Goal: Task Accomplishment & Management: Manage account settings

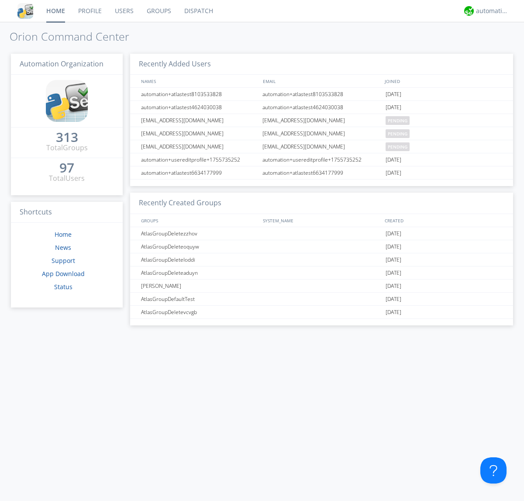
click at [158, 11] on link "Groups" at bounding box center [159, 11] width 38 height 22
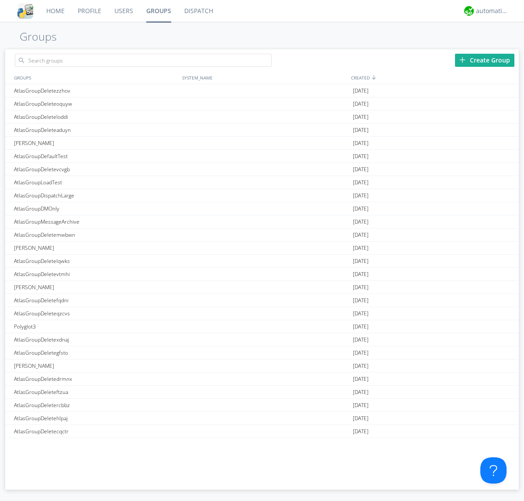
click at [484, 60] on div "Create Group" at bounding box center [484, 60] width 59 height 13
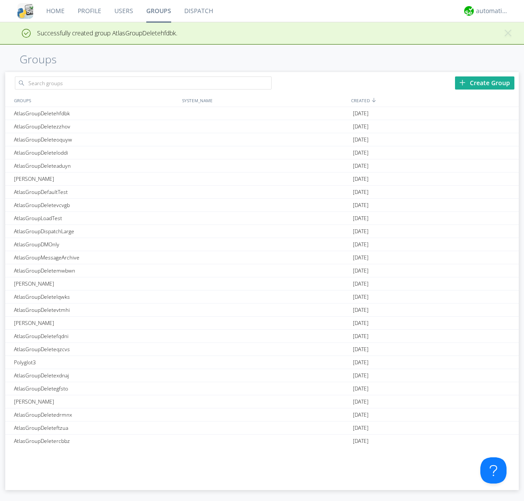
click at [158, 11] on link "Groups" at bounding box center [159, 11] width 38 height 22
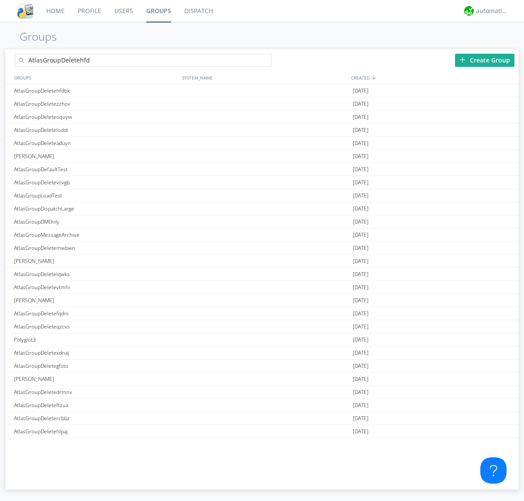
type input "AtlasGroupDeletehfdbk"
click at [123, 11] on link "Users" at bounding box center [124, 11] width 32 height 22
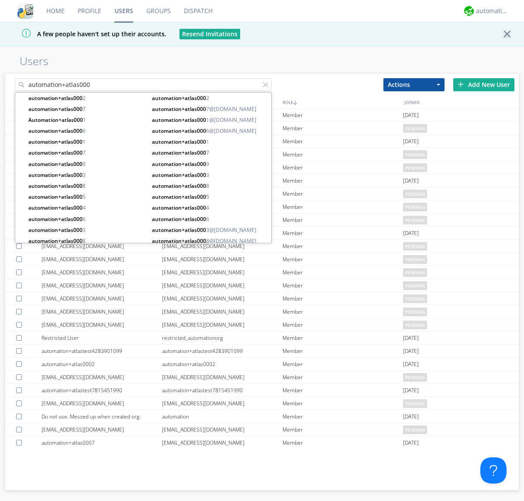
type input "automation+atlas000"
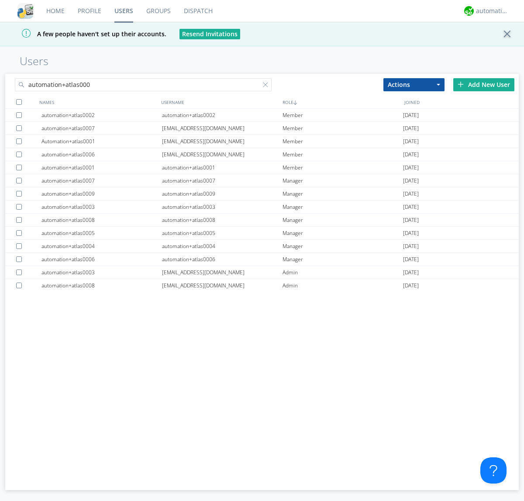
click at [19, 102] on div at bounding box center [19, 102] width 6 height 6
click at [414, 84] on button "Actions" at bounding box center [413, 84] width 61 height 13
click at [0, 0] on link "Add to Group" at bounding box center [0, 0] width 0 height 0
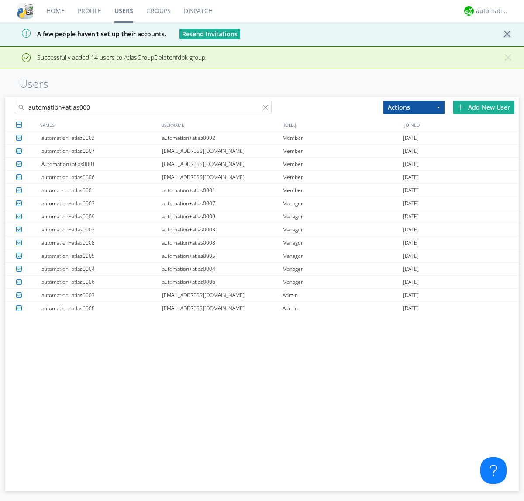
click at [158, 11] on link "Groups" at bounding box center [159, 11] width 38 height 22
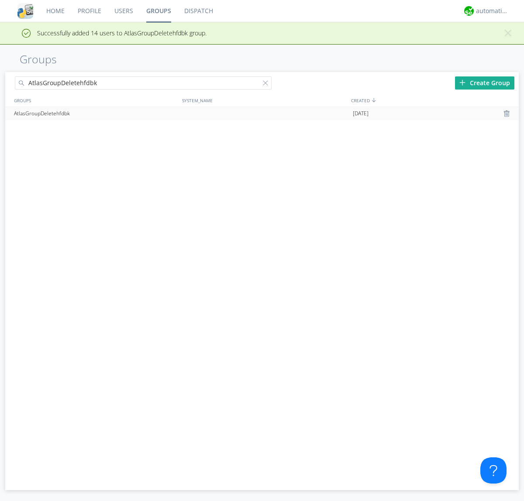
type input "AtlasGroupDeletehfdbk"
click at [507, 113] on div at bounding box center [507, 113] width 9 height 7
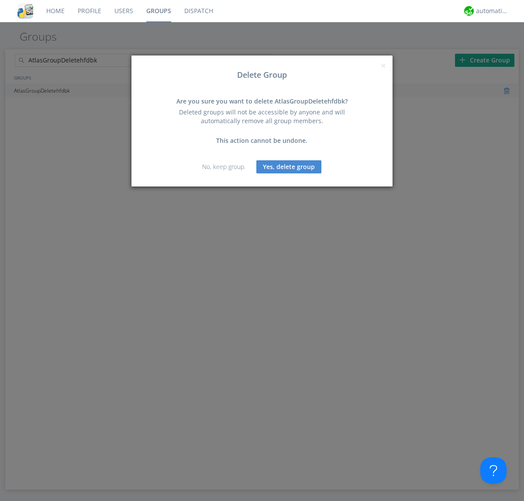
click at [289, 166] on button "Yes, delete group" at bounding box center [288, 166] width 65 height 13
